Goal: Understand process/instructions

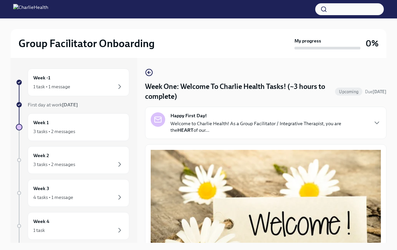
click at [48, 10] on img at bounding box center [30, 9] width 35 height 11
click at [20, 10] on img at bounding box center [30, 9] width 35 height 11
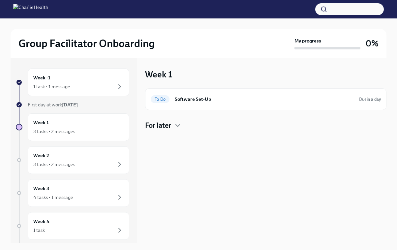
click at [169, 124] on h4 "For later" at bounding box center [158, 126] width 26 height 10
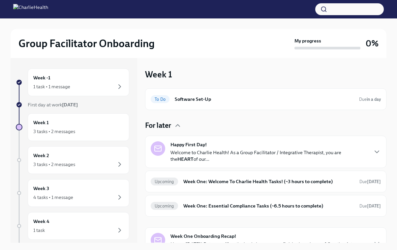
scroll to position [17, 0]
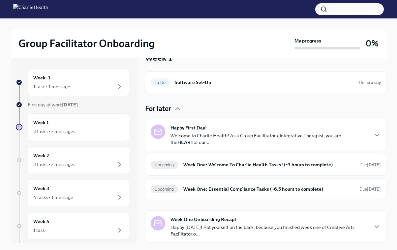
click at [179, 134] on p "Welcome to Charlie Health! As a Group Facilitator / Integrative Therapist, you …" at bounding box center [268, 138] width 197 height 13
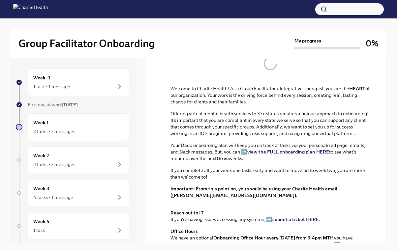
scroll to position [126, 0]
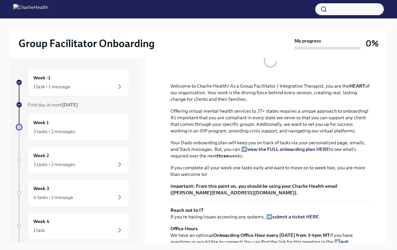
click at [254, 148] on strong "view the FULL onboarding plan HERE" at bounding box center [288, 149] width 82 height 6
